Goal: Navigation & Orientation: Find specific page/section

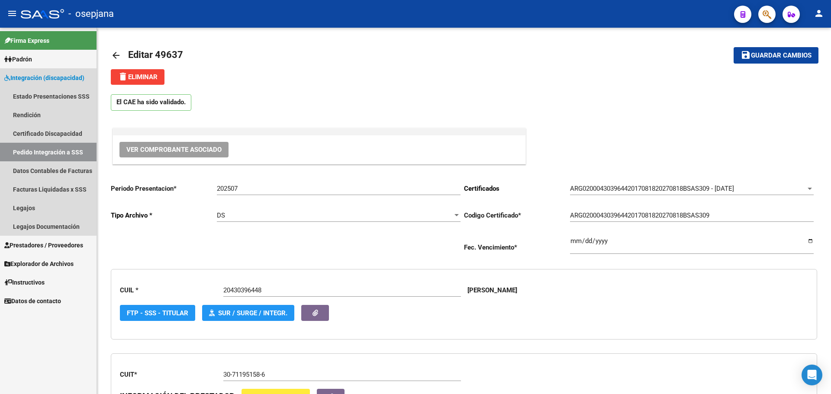
click at [42, 74] on span "Integración (discapacidad)" at bounding box center [44, 78] width 80 height 10
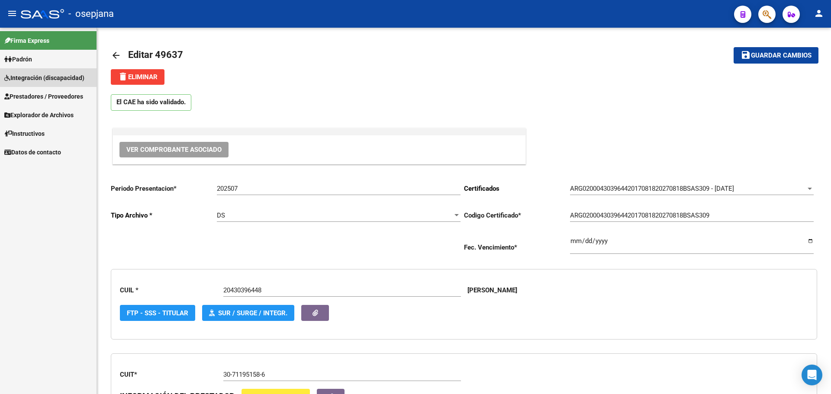
click at [42, 74] on span "Integración (discapacidad)" at bounding box center [44, 78] width 80 height 10
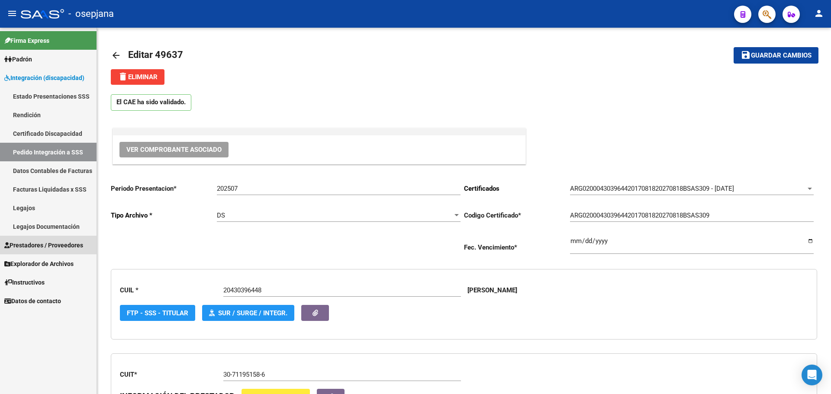
click at [29, 242] on span "Prestadores / Proveedores" at bounding box center [43, 246] width 79 height 10
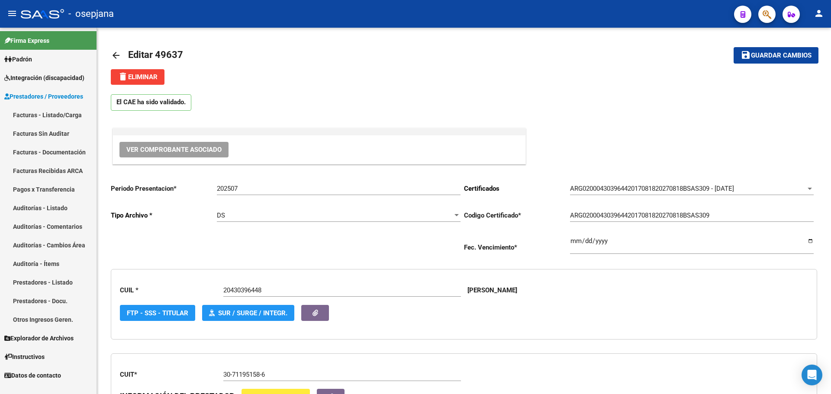
click at [47, 116] on link "Facturas - Listado/Carga" at bounding box center [48, 115] width 97 height 19
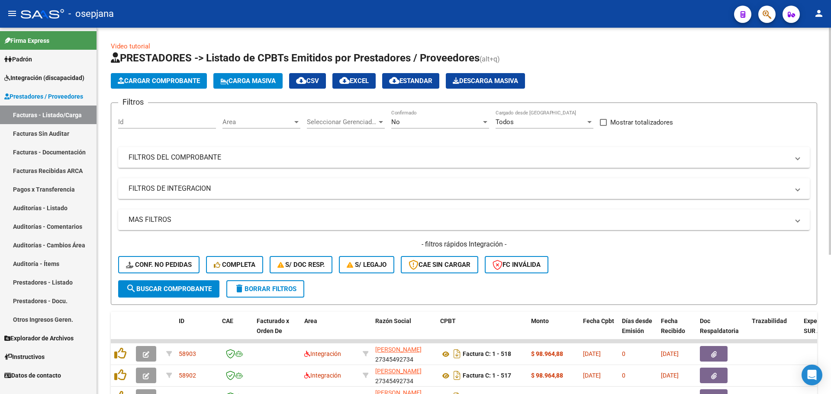
click at [288, 121] on span "Area" at bounding box center [257, 122] width 70 height 8
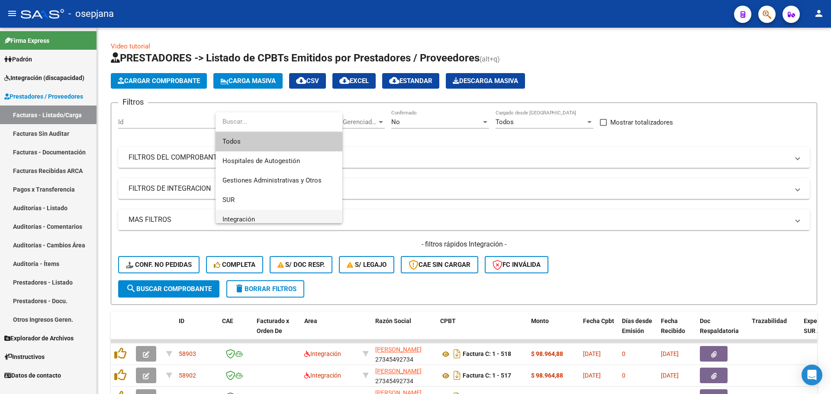
click at [281, 218] on span "Integración" at bounding box center [278, 219] width 113 height 19
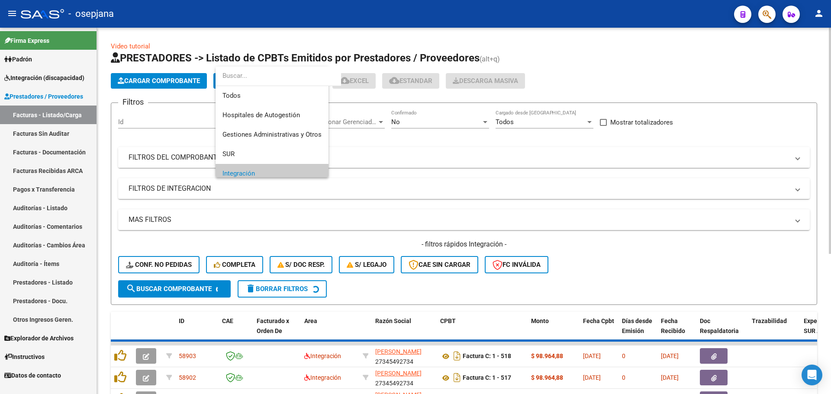
scroll to position [52, 0]
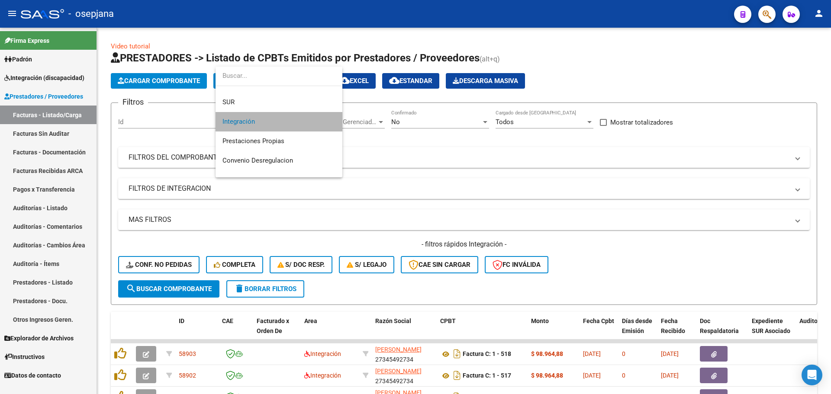
click at [319, 117] on span "Integración" at bounding box center [278, 121] width 113 height 19
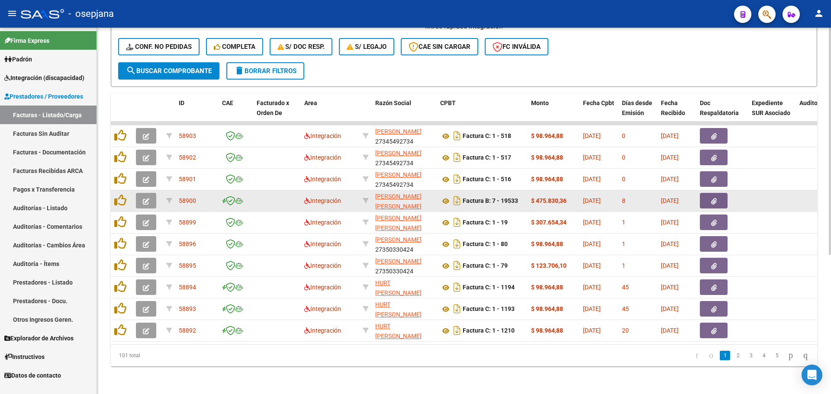
scroll to position [225, 0]
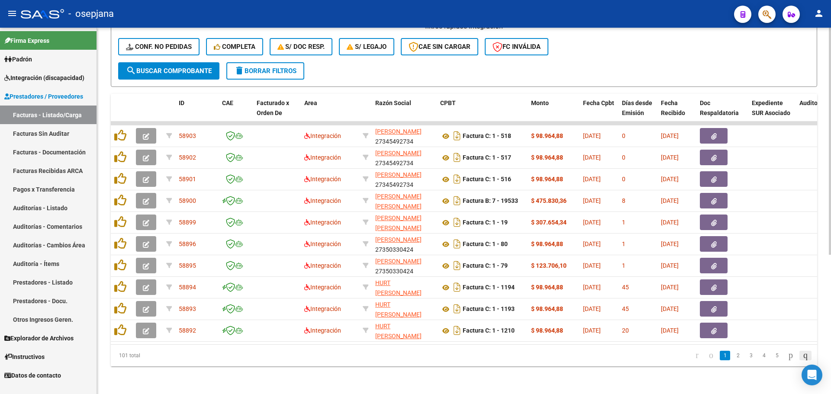
click at [802, 356] on icon "go to last page" at bounding box center [805, 355] width 7 height 10
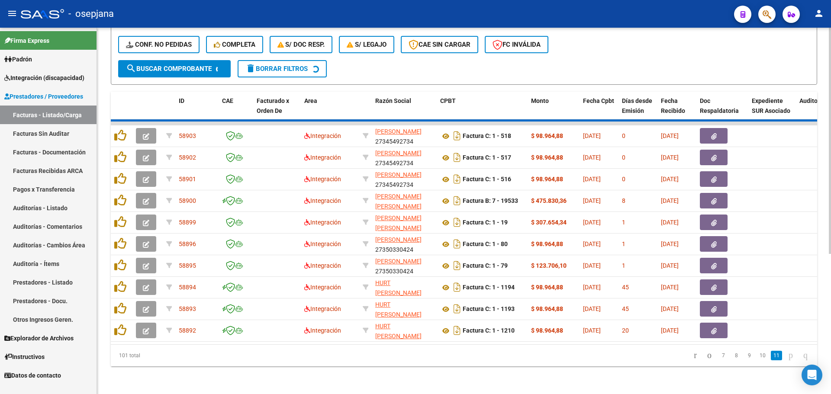
scroll to position [30, 0]
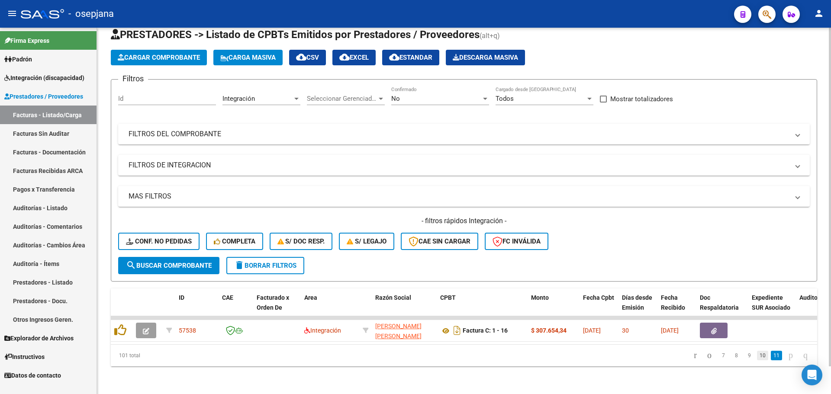
click at [757, 357] on link "10" at bounding box center [762, 356] width 11 height 10
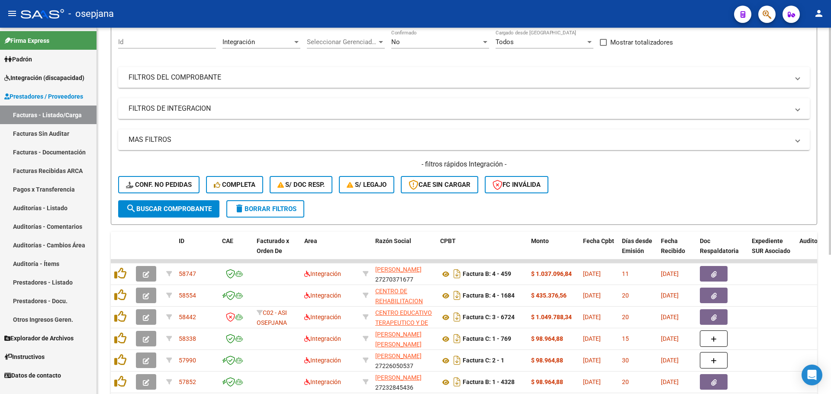
scroll to position [203, 0]
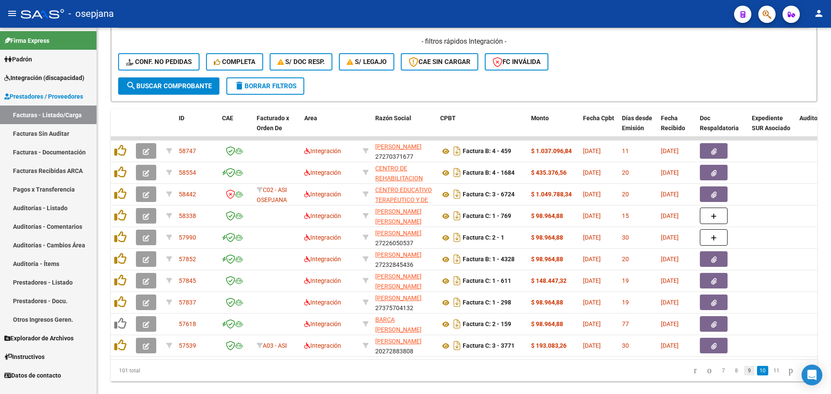
click at [744, 376] on link "9" at bounding box center [749, 371] width 10 height 10
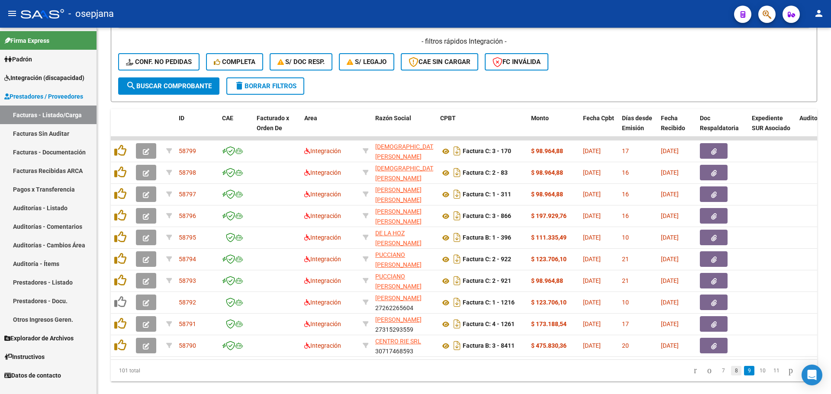
click at [731, 376] on link "8" at bounding box center [736, 371] width 10 height 10
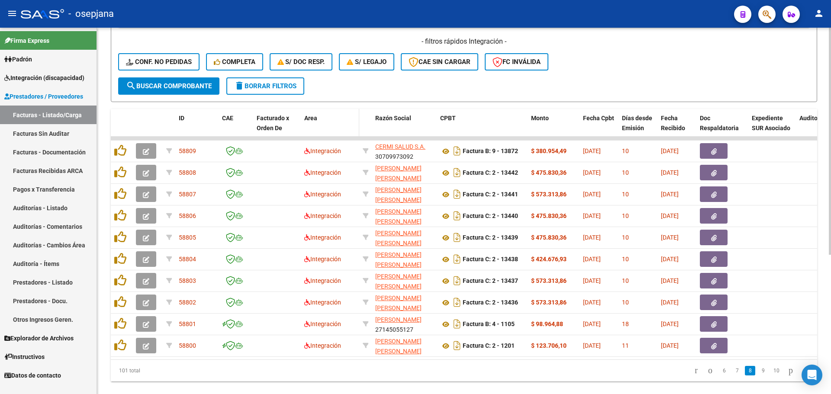
scroll to position [30, 0]
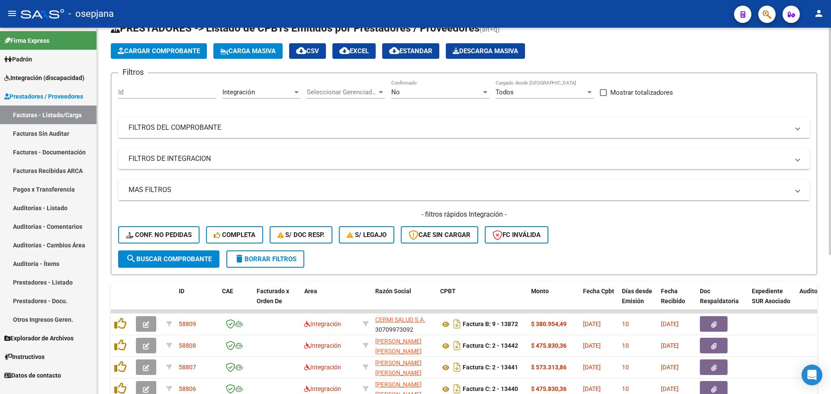
click at [262, 123] on mat-panel-title "FILTROS DEL COMPROBANTE" at bounding box center [459, 128] width 660 height 10
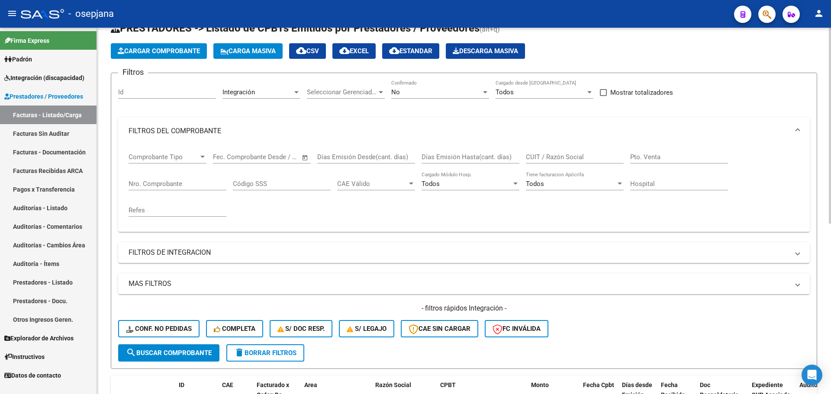
click at [157, 180] on input "Nro. Comprobante" at bounding box center [178, 184] width 98 height 8
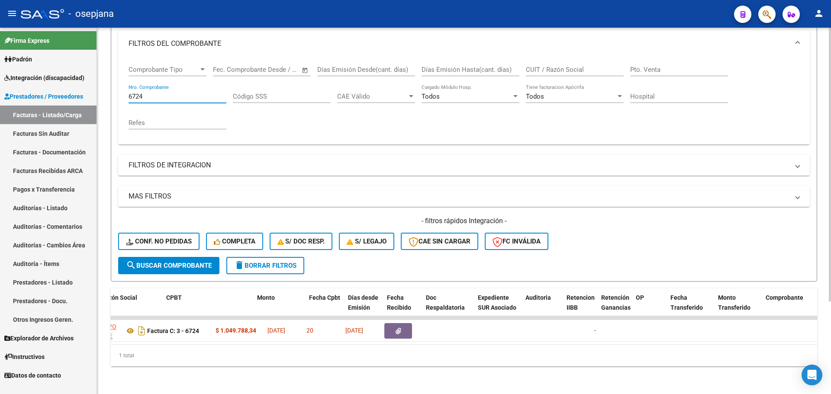
scroll to position [0, 0]
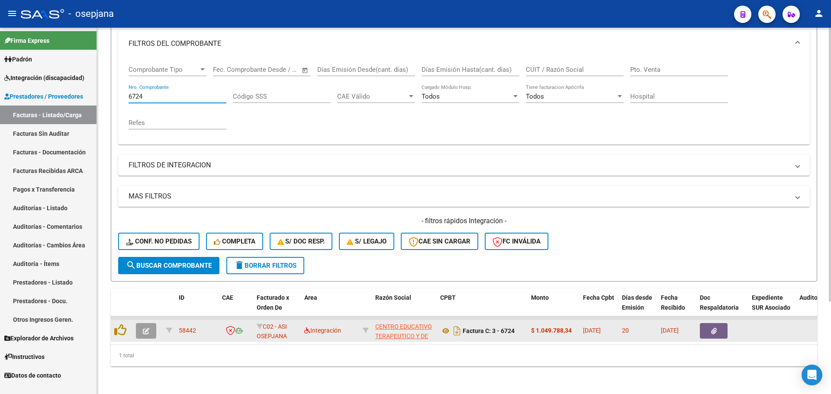
type input "6724"
click at [145, 328] on icon "button" at bounding box center [146, 331] width 6 height 6
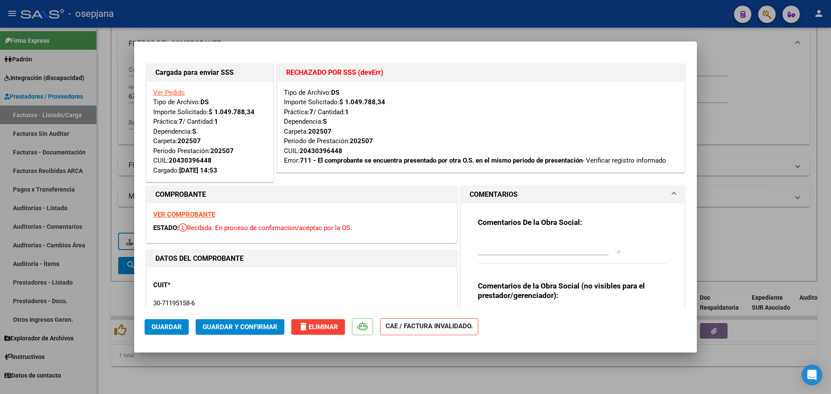
click at [517, 247] on textarea at bounding box center [549, 244] width 143 height 17
type textarea "FACTURA DE OTRA OBRA SOCIAL. SE DEBITA"
click at [148, 324] on button "Guardar" at bounding box center [167, 327] width 44 height 16
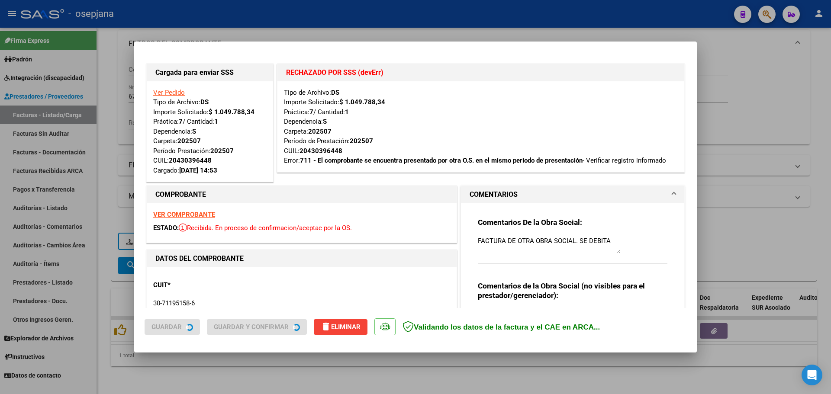
click at [358, 227] on div "ESTADO: Recibida. En proceso de confirmacion/aceptac por la OS." at bounding box center [301, 228] width 297 height 10
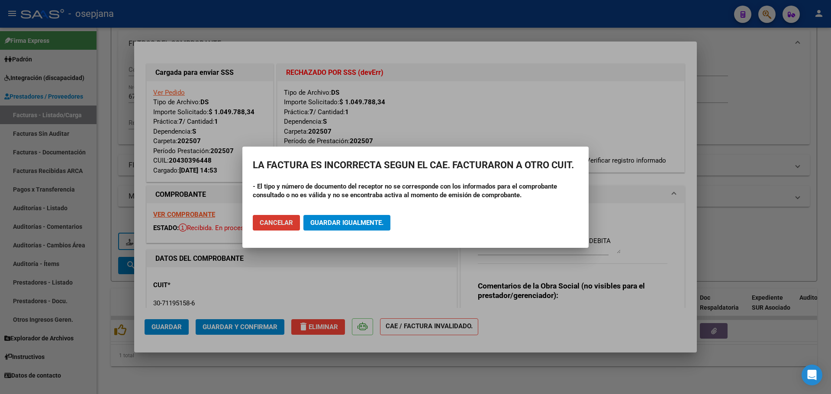
click at [357, 226] on span "Guardar igualmente." at bounding box center [346, 223] width 73 height 8
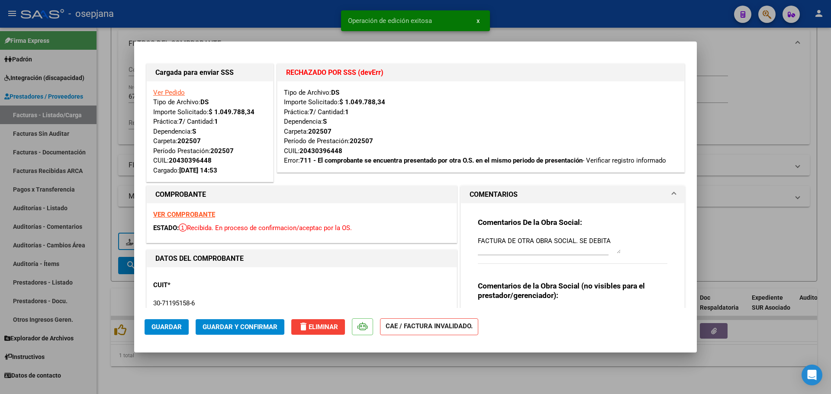
click at [212, 212] on strong "VER COMPROBANTE" at bounding box center [184, 215] width 62 height 8
click at [739, 175] on div at bounding box center [415, 197] width 831 height 394
type input "$ 0,00"
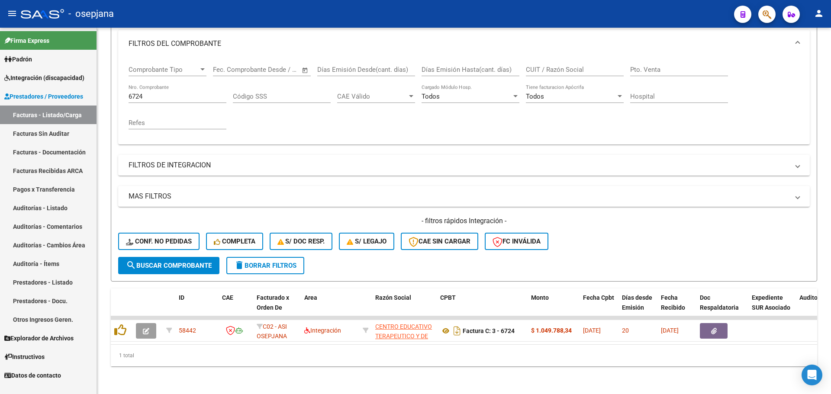
click at [59, 72] on link "Integración (discapacidad)" at bounding box center [48, 77] width 97 height 19
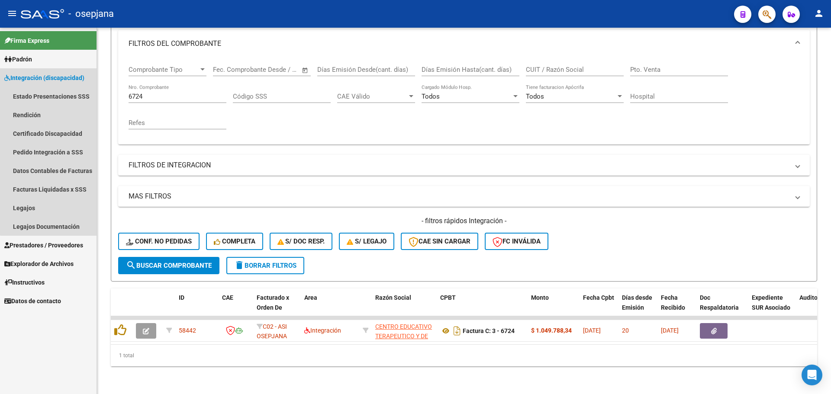
click at [59, 75] on span "Integración (discapacidad)" at bounding box center [44, 78] width 80 height 10
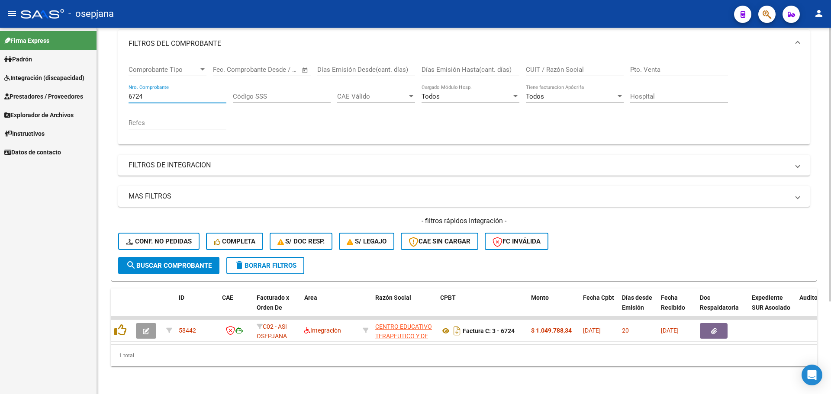
drag, startPoint x: 161, startPoint y: 87, endPoint x: 117, endPoint y: 91, distance: 44.4
click at [117, 91] on form "Filtros Id Integración Area Seleccionar Gerenciador Seleccionar Gerenciador No …" at bounding box center [464, 133] width 706 height 296
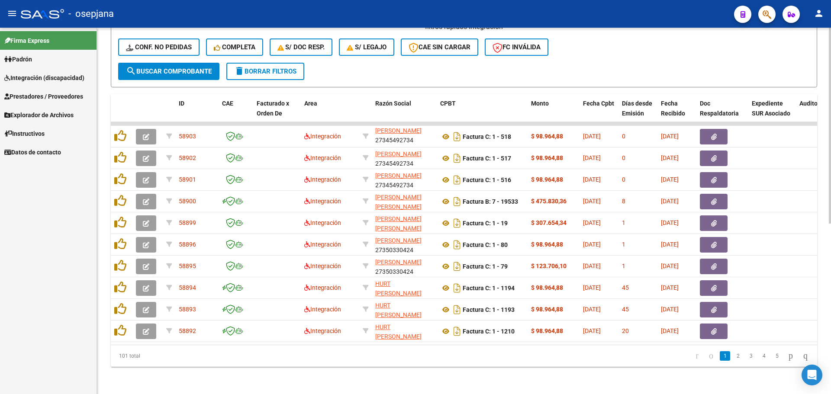
scroll to position [318, 0]
click at [807, 356] on icon "go to last page" at bounding box center [805, 355] width 7 height 10
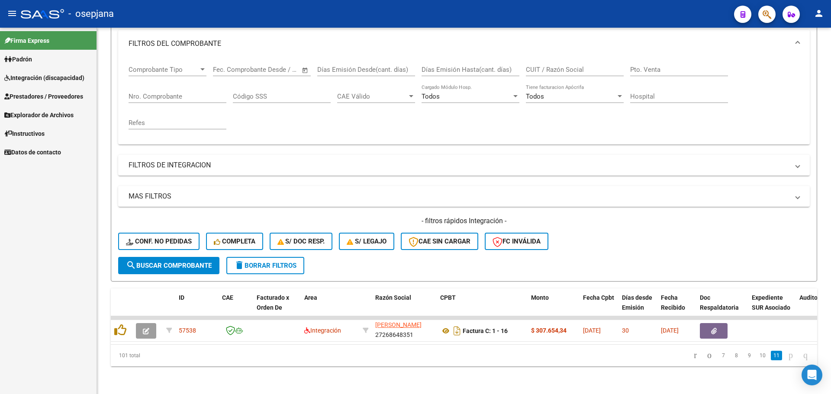
scroll to position [124, 0]
click at [758, 354] on link "10" at bounding box center [762, 356] width 11 height 10
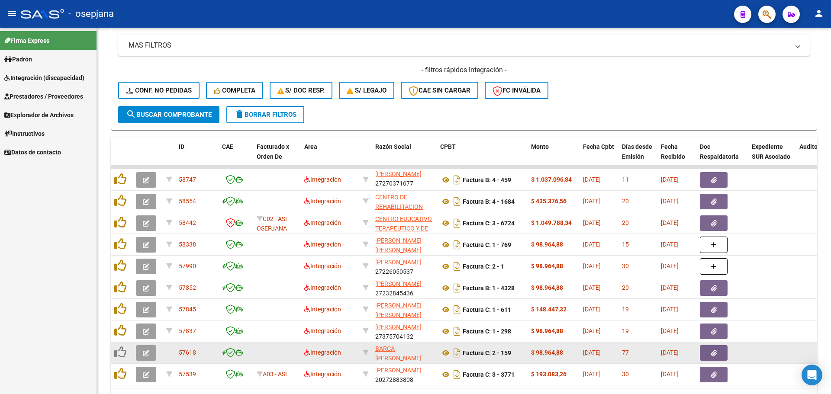
scroll to position [318, 0]
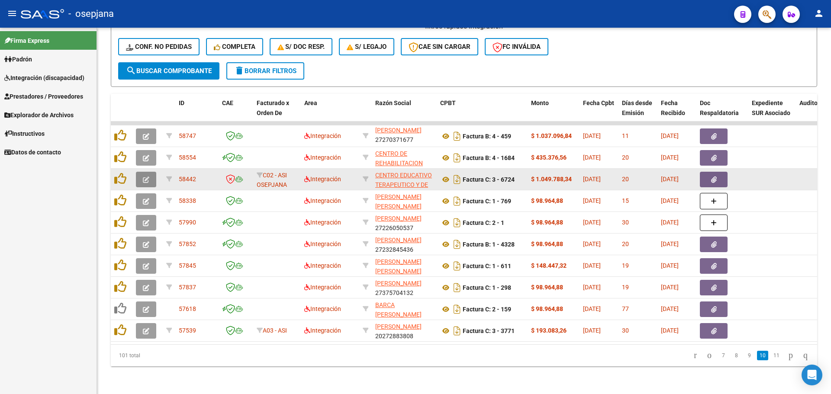
click at [145, 177] on icon "button" at bounding box center [146, 180] width 6 height 6
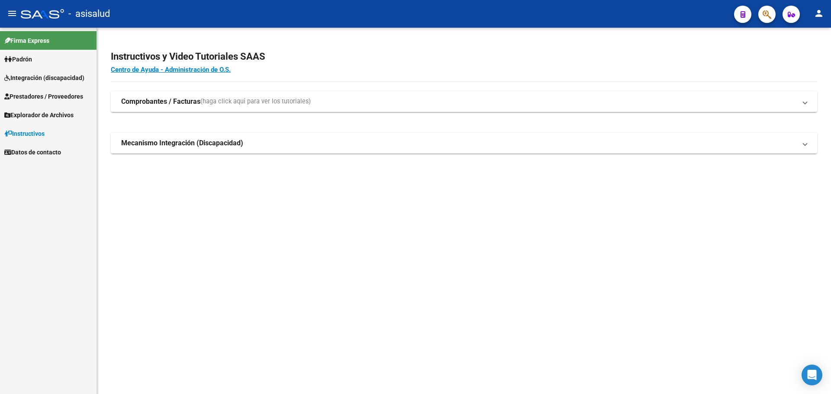
click at [43, 76] on span "Integración (discapacidad)" at bounding box center [44, 78] width 80 height 10
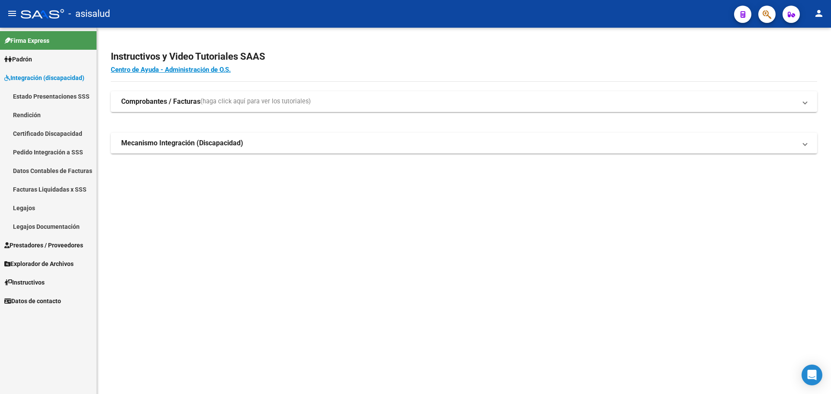
click at [43, 260] on span "Explorador de Archivos" at bounding box center [38, 264] width 69 height 10
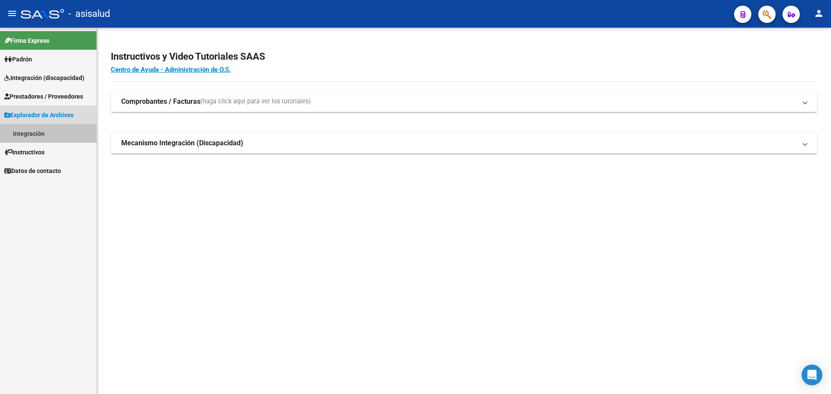
click at [42, 135] on link "Integración" at bounding box center [48, 133] width 97 height 19
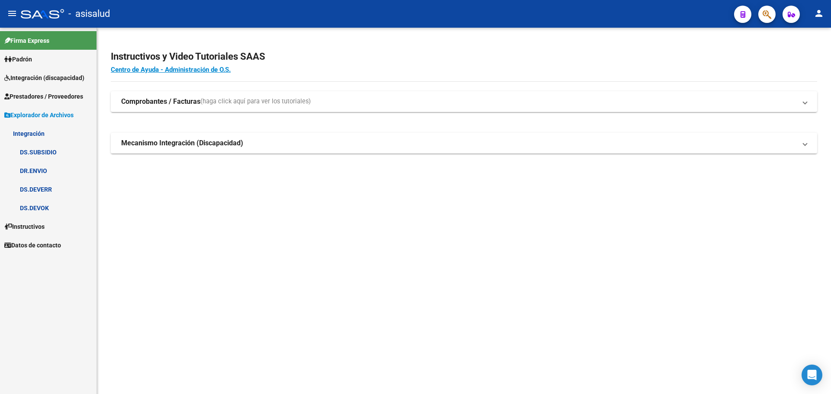
click at [47, 188] on link "DS.DEVERR" at bounding box center [48, 189] width 97 height 19
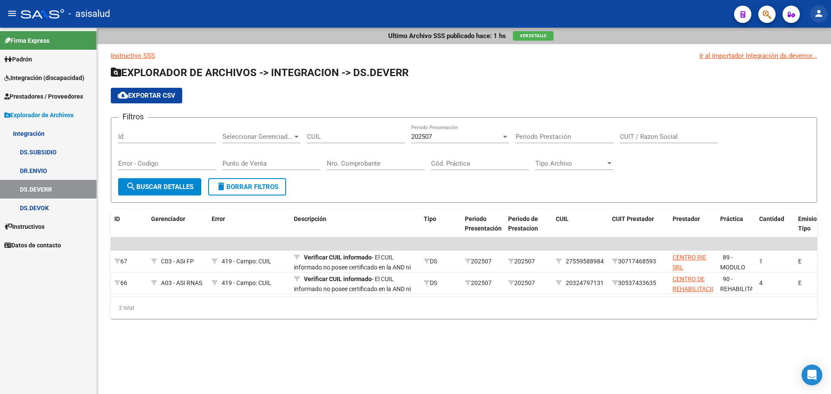
click at [822, 12] on mat-icon "person" at bounding box center [819, 13] width 10 height 10
click at [801, 54] on button "exit_to_app Salir" at bounding box center [801, 57] width 53 height 21
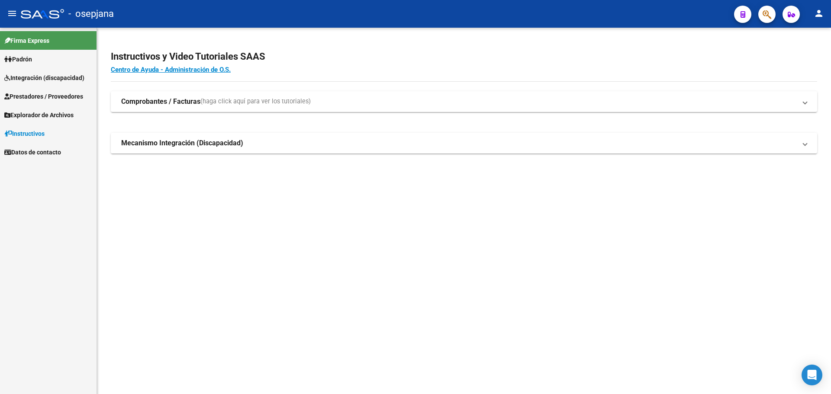
click at [26, 114] on span "Explorador de Archivos" at bounding box center [38, 115] width 69 height 10
click at [37, 135] on link "Integración" at bounding box center [48, 133] width 97 height 19
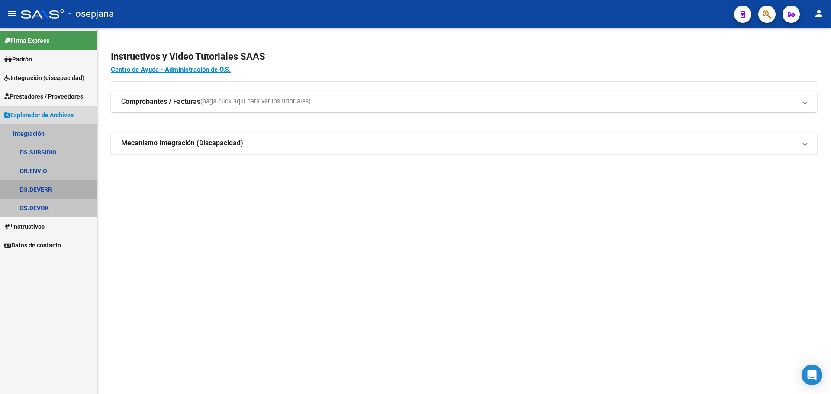
click at [39, 187] on link "DS.DEVERR" at bounding box center [48, 189] width 97 height 19
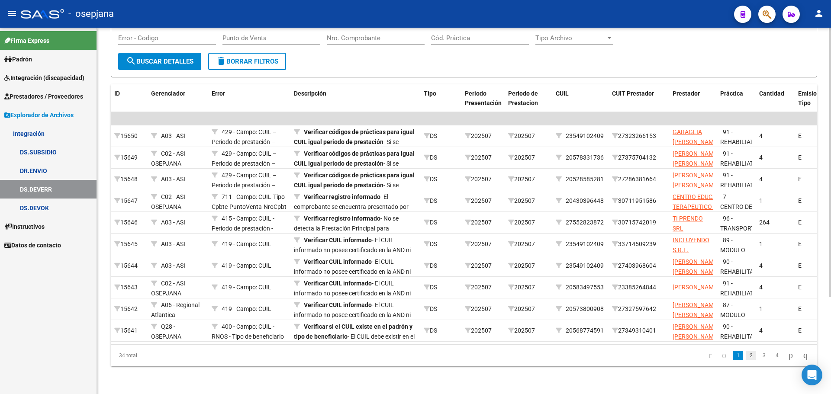
click at [746, 355] on link "2" at bounding box center [751, 356] width 10 height 10
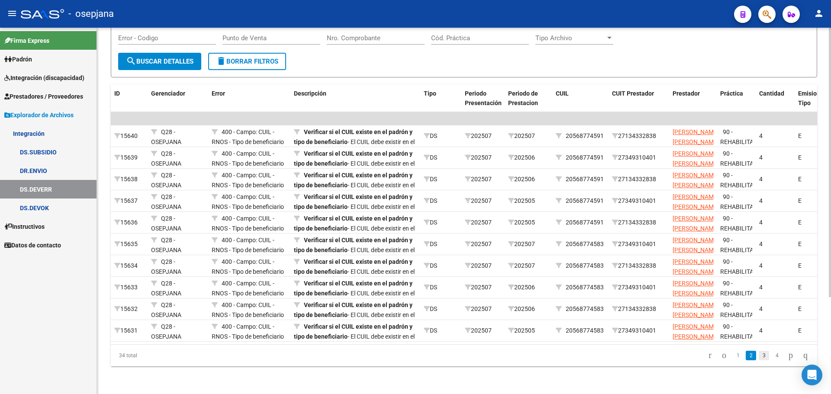
click at [759, 357] on link "3" at bounding box center [764, 356] width 10 height 10
click at [772, 355] on link "4" at bounding box center [777, 356] width 10 height 10
